Goal: Find specific page/section: Find specific page/section

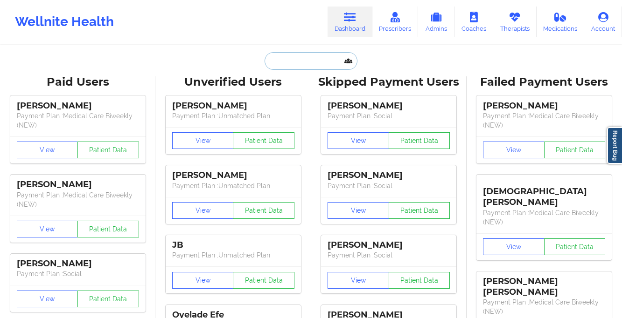
click at [304, 61] on input "text" at bounding box center [310, 61] width 92 height 18
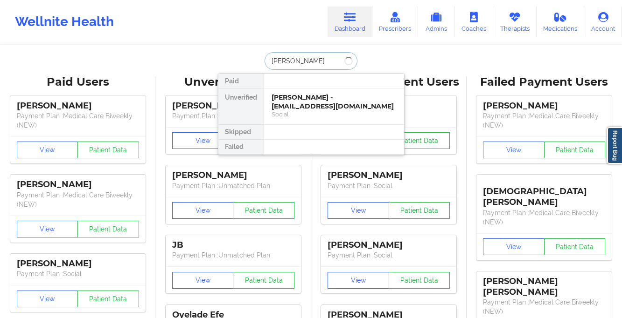
paste input "[PERSON_NAME]"
type input "[PERSON_NAME]"
click at [312, 111] on div "Social" at bounding box center [333, 115] width 125 height 8
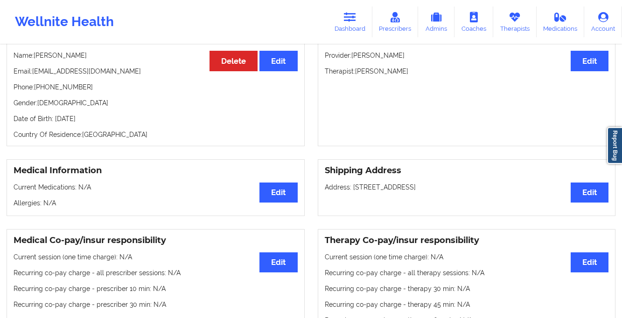
scroll to position [291, 0]
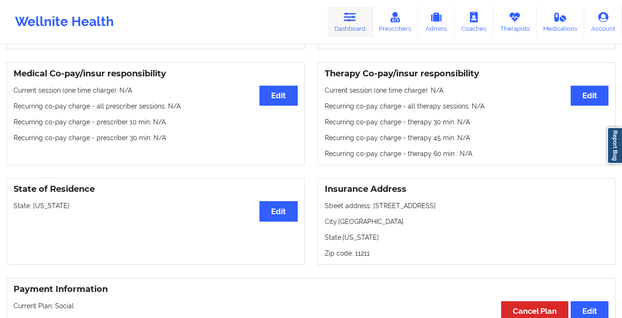
click at [343, 20] on link "Dashboard" at bounding box center [349, 22] width 45 height 31
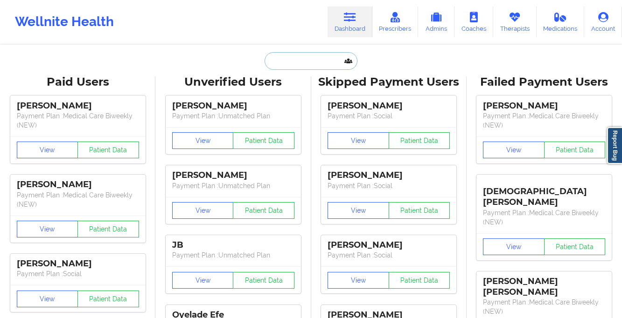
click at [290, 60] on input "text" at bounding box center [310, 61] width 92 height 18
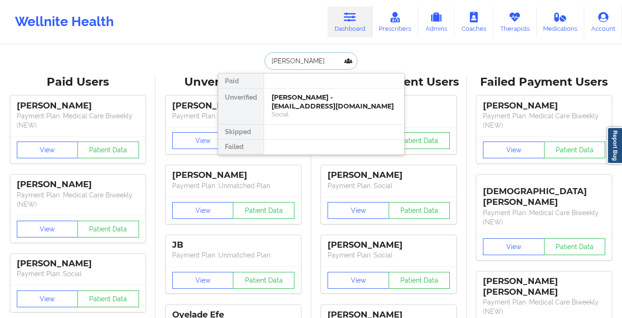
type input "[PERSON_NAME]"
click at [304, 113] on div "Social" at bounding box center [333, 115] width 125 height 8
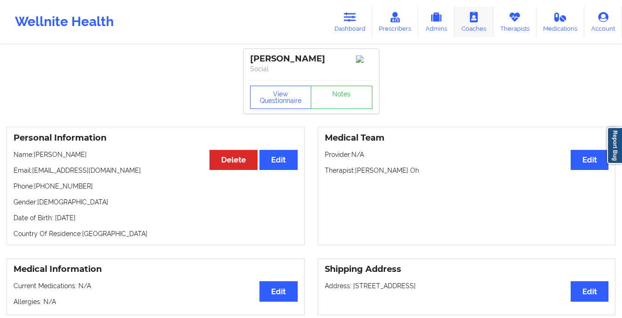
click at [468, 22] on link "Coaches" at bounding box center [473, 22] width 39 height 31
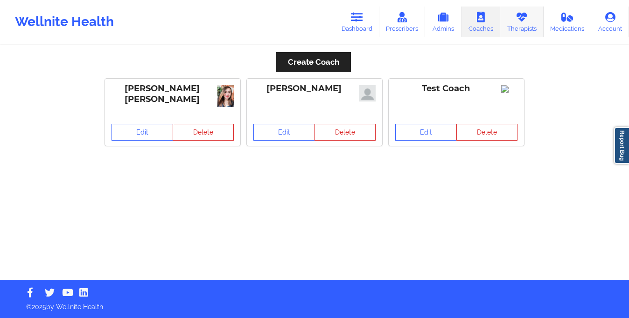
click at [522, 24] on link "Therapists" at bounding box center [521, 22] width 43 height 31
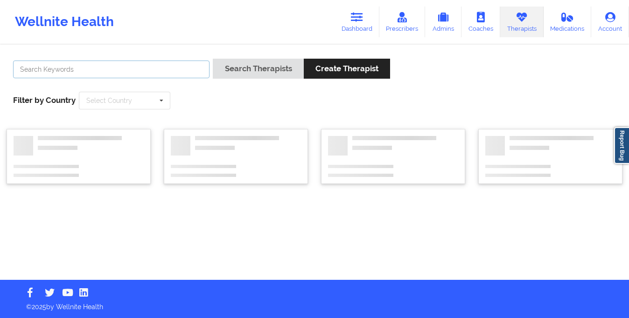
click at [154, 68] on input "text" at bounding box center [111, 70] width 196 height 18
type input "chermora"
click at [213, 59] on button "Search Therapists" at bounding box center [258, 69] width 90 height 20
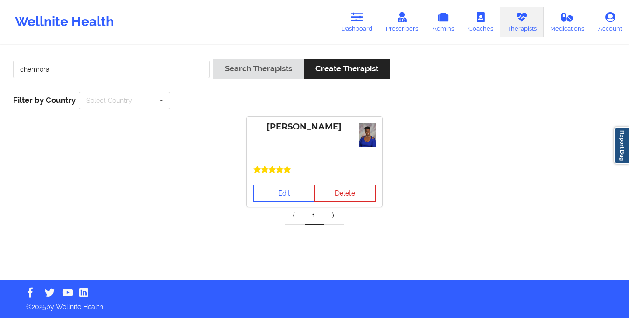
click at [277, 169] on icon at bounding box center [279, 169] width 7 height 7
click at [262, 187] on link "Edit" at bounding box center [284, 193] width 62 height 17
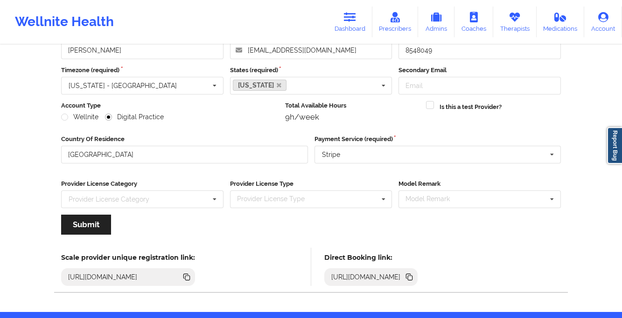
scroll to position [99, 0]
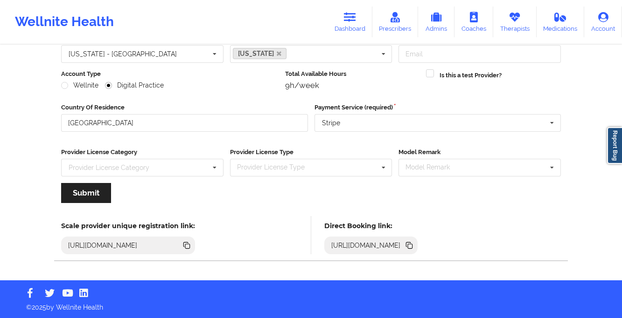
click at [412, 246] on icon at bounding box center [410, 246] width 5 height 5
